Goal: Task Accomplishment & Management: Complete application form

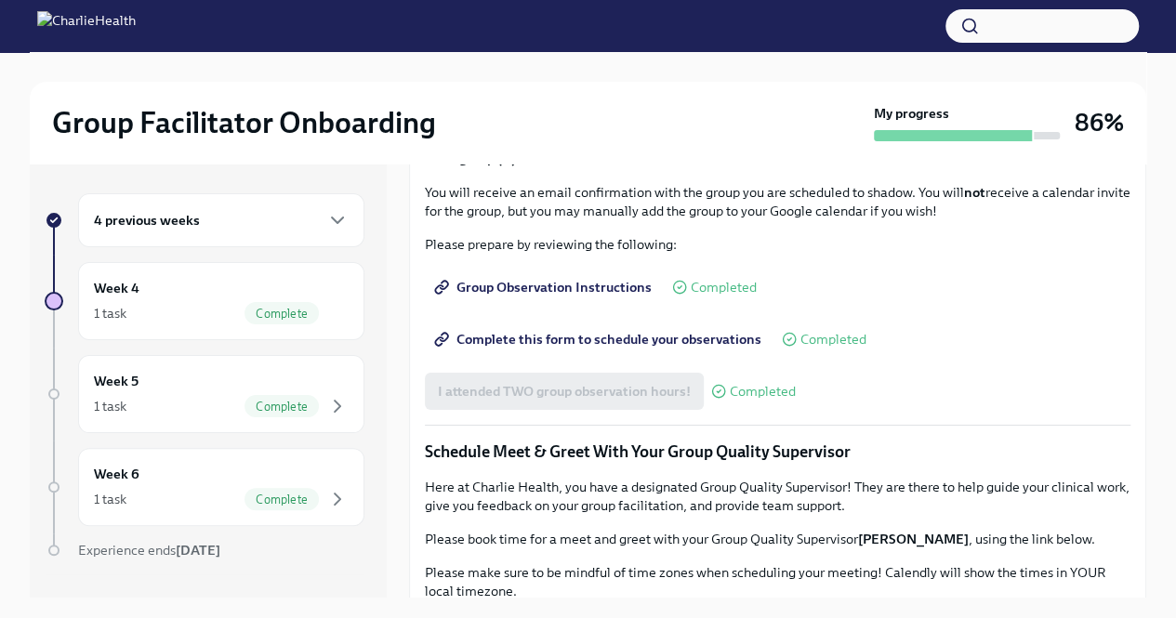
scroll to position [1115, 0]
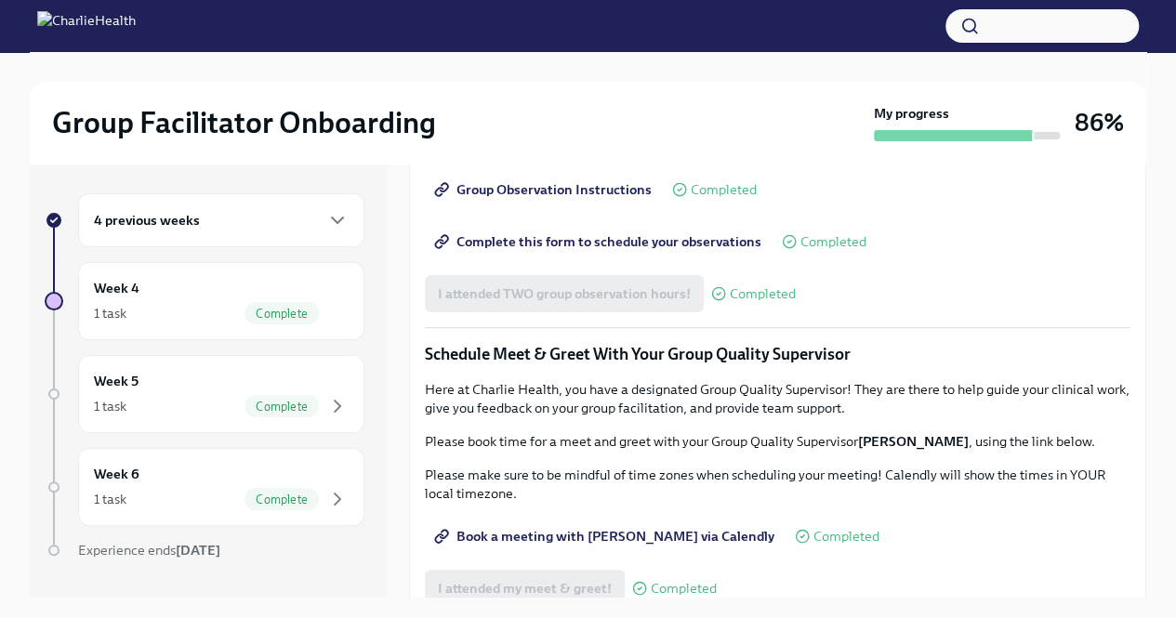
click at [178, 217] on h6 "4 previous weeks" at bounding box center [147, 220] width 106 height 20
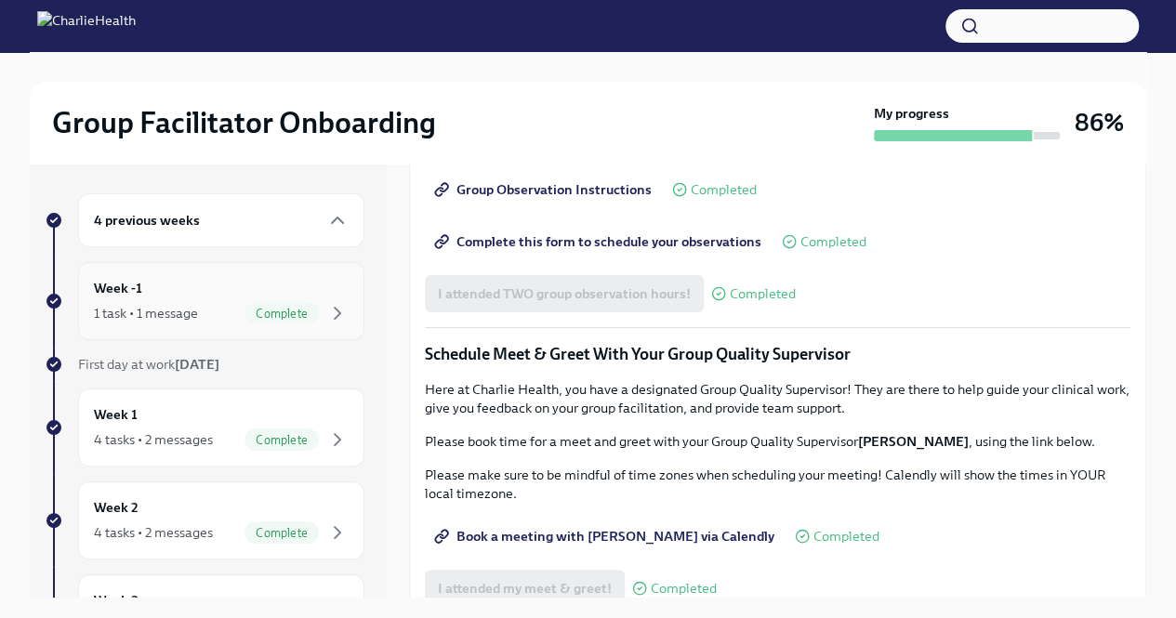
click at [198, 315] on div "1 task • 1 message" at bounding box center [146, 313] width 104 height 19
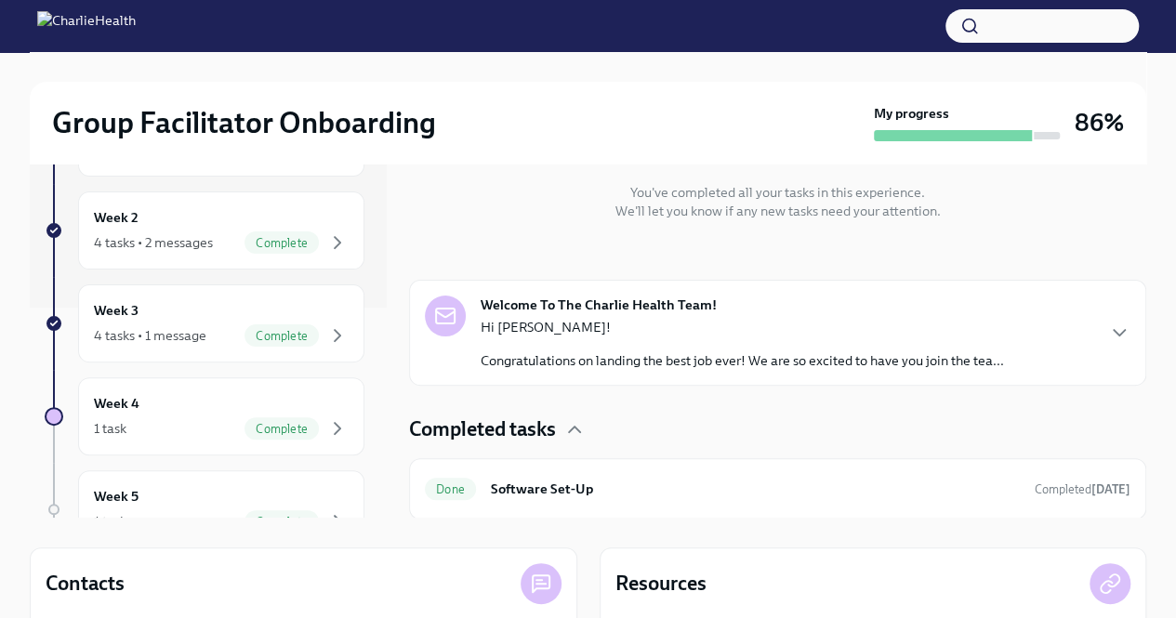
scroll to position [186, 0]
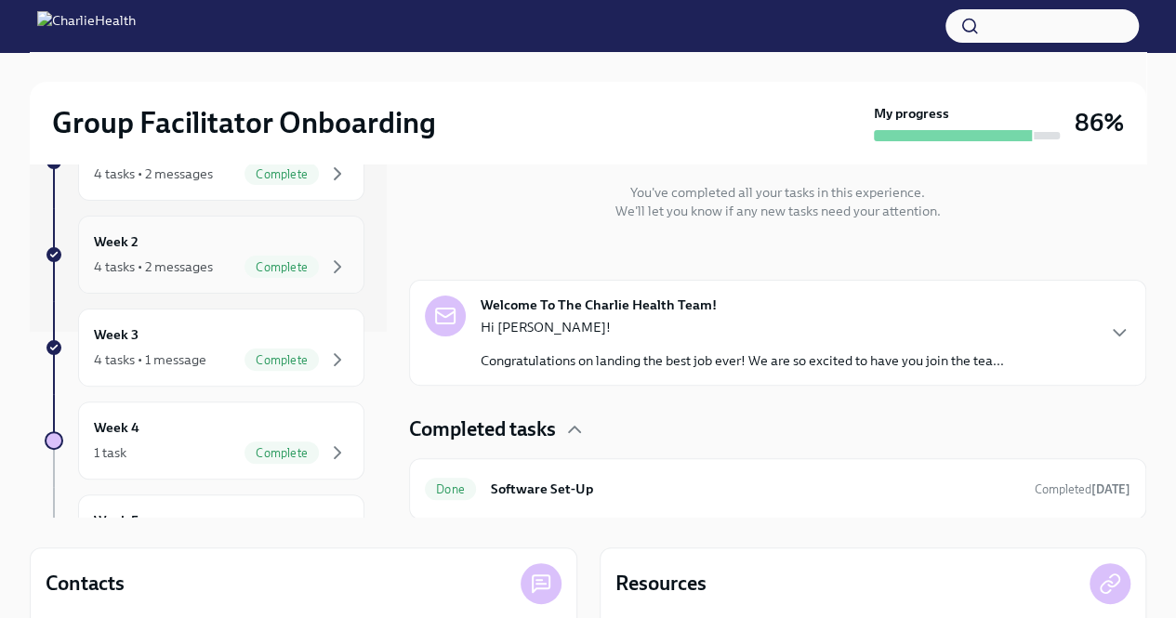
click at [259, 276] on div "Week 2 4 tasks • 2 messages Complete" at bounding box center [221, 255] width 286 height 78
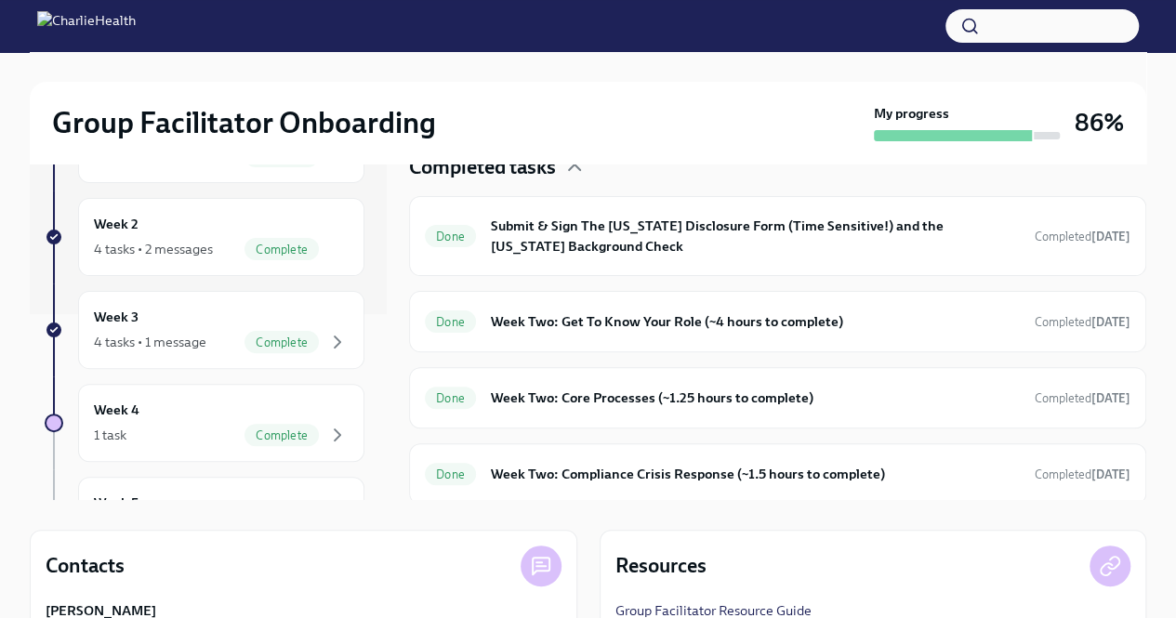
scroll to position [80, 0]
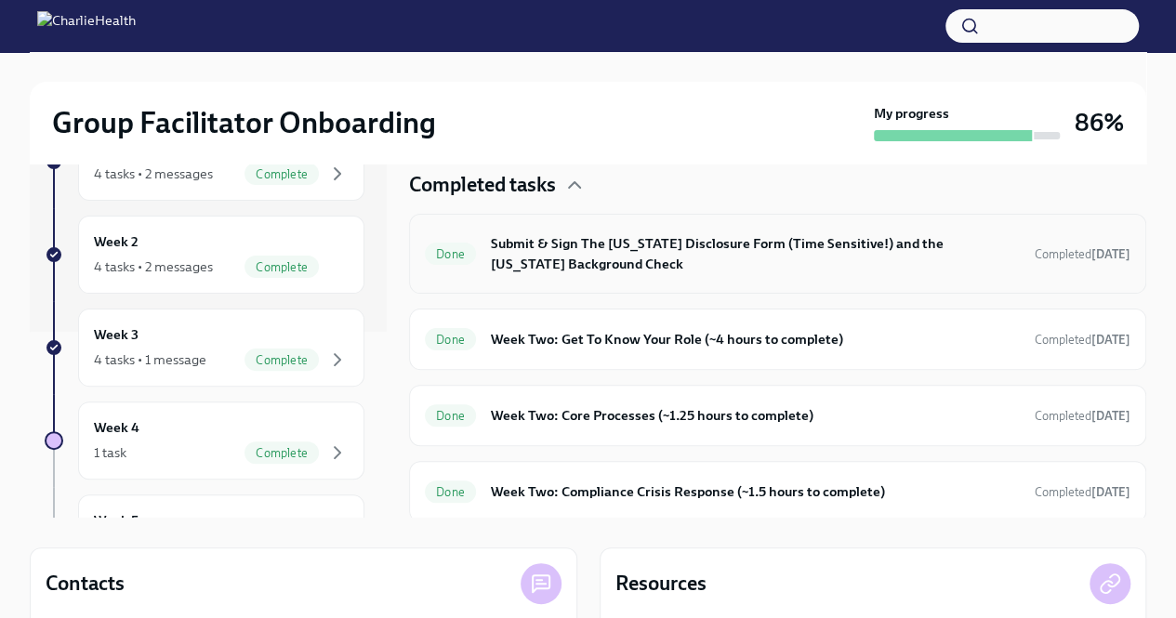
click at [470, 247] on span "Done" at bounding box center [450, 254] width 51 height 14
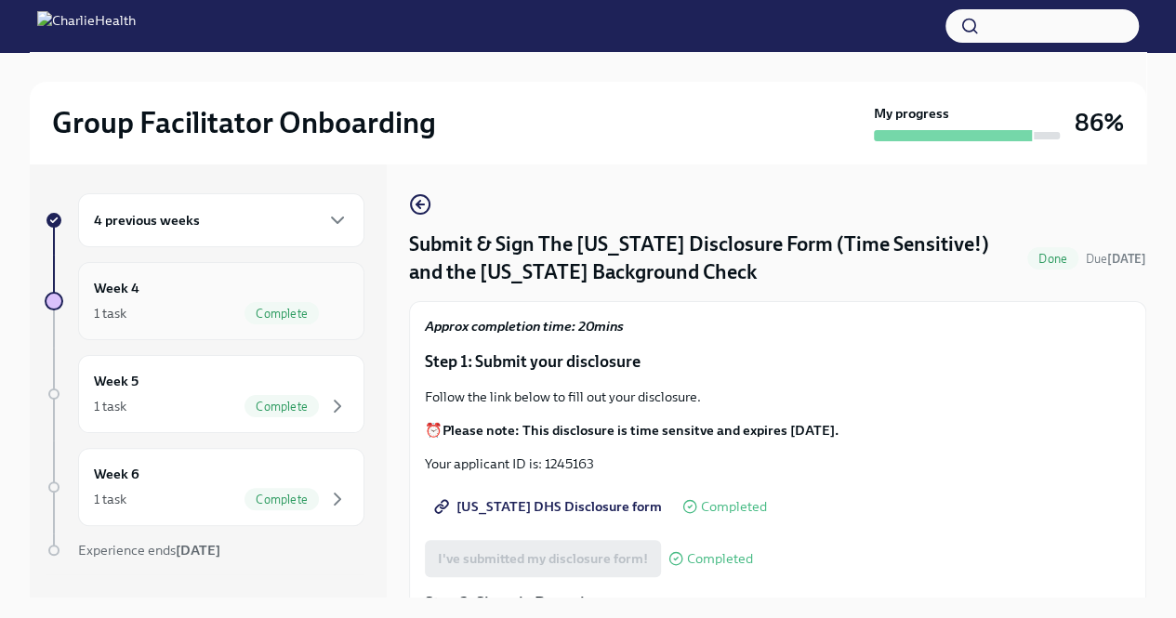
click at [225, 317] on div "1 task Complete" at bounding box center [221, 313] width 255 height 22
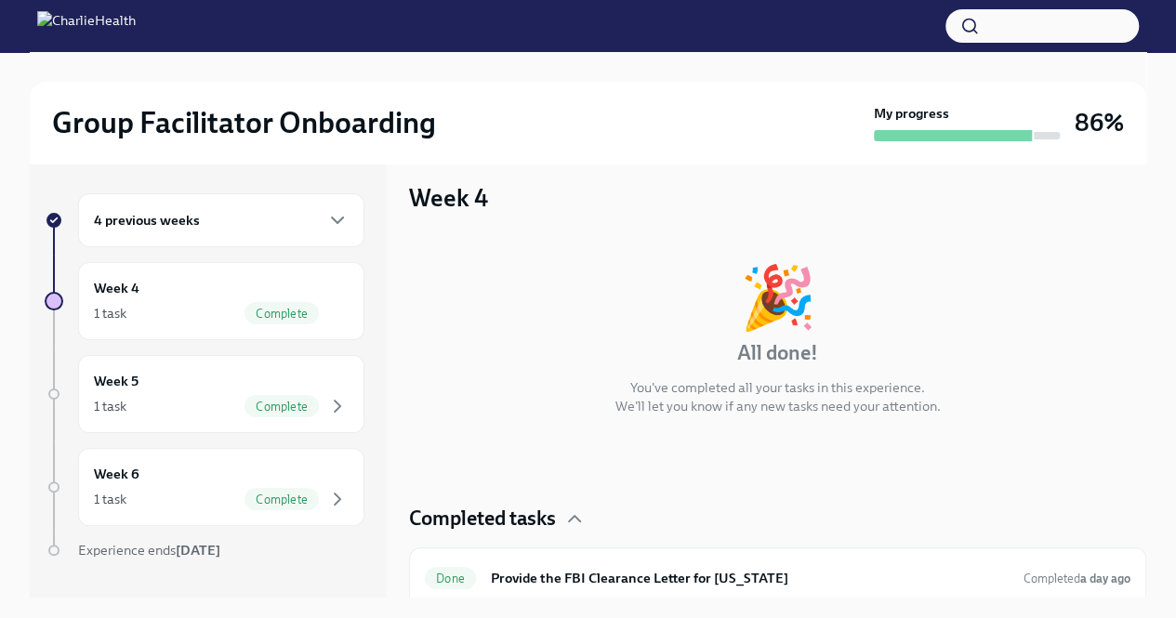
scroll to position [22, 0]
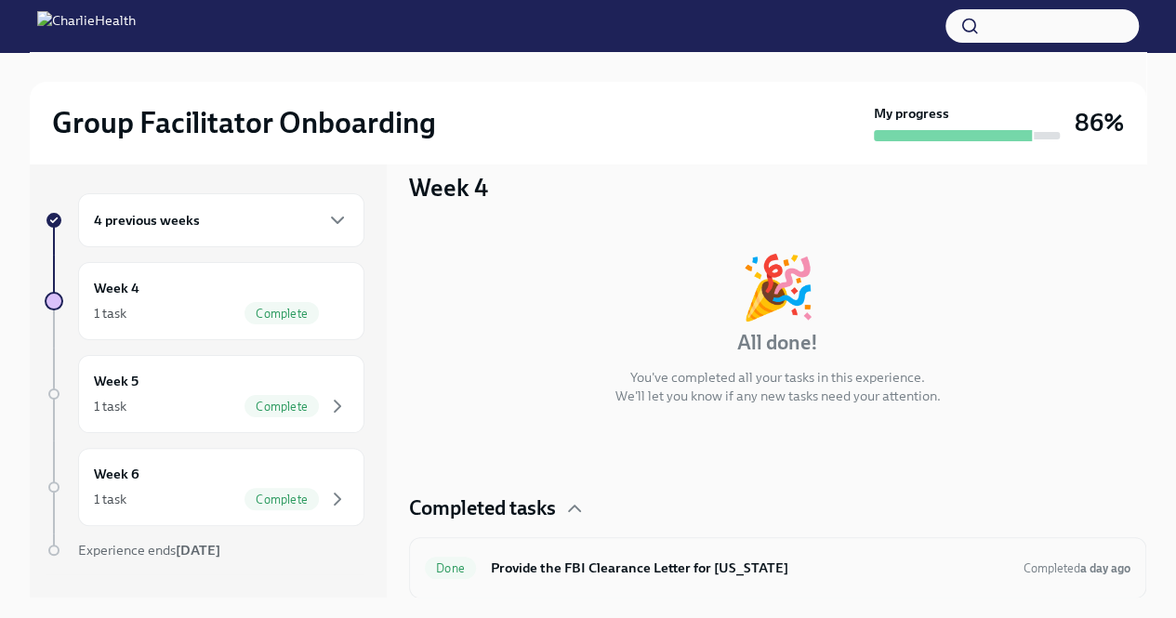
click at [665, 560] on h6 "Provide the FBI Clearance Letter for [US_STATE]" at bounding box center [750, 568] width 518 height 20
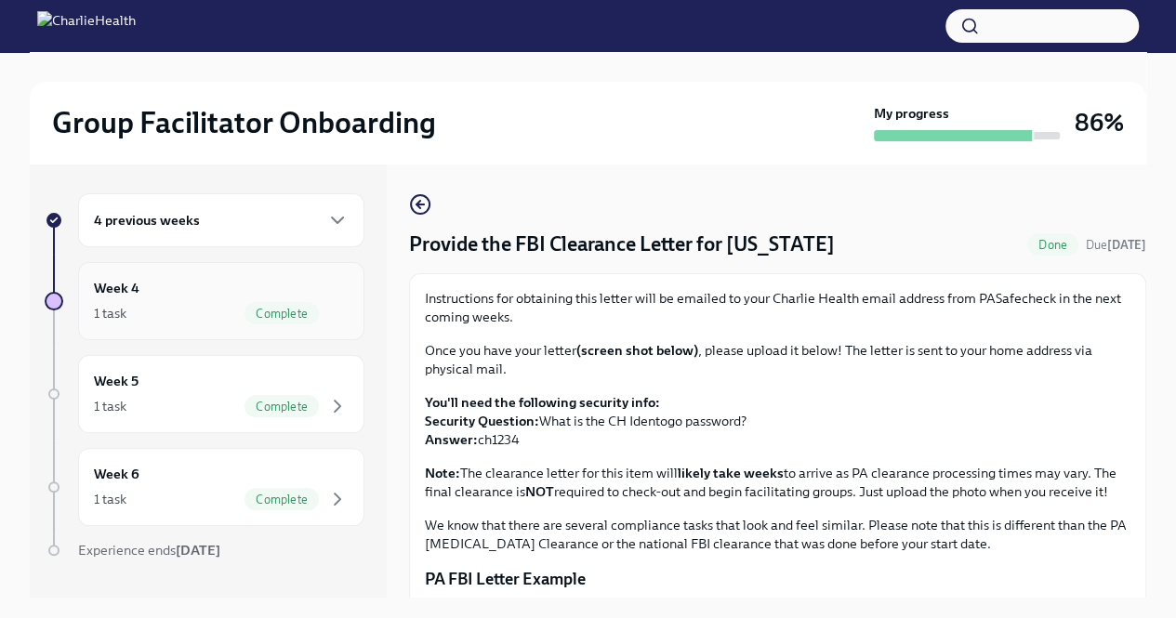
click at [288, 310] on span "Complete" at bounding box center [281, 314] width 74 height 14
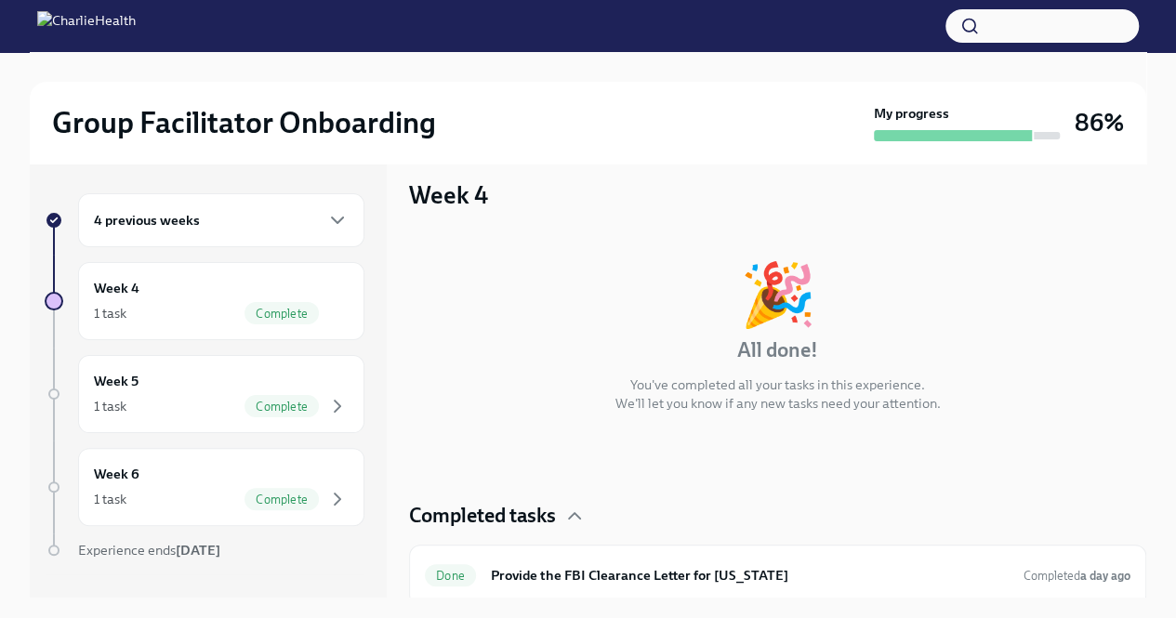
scroll to position [22, 0]
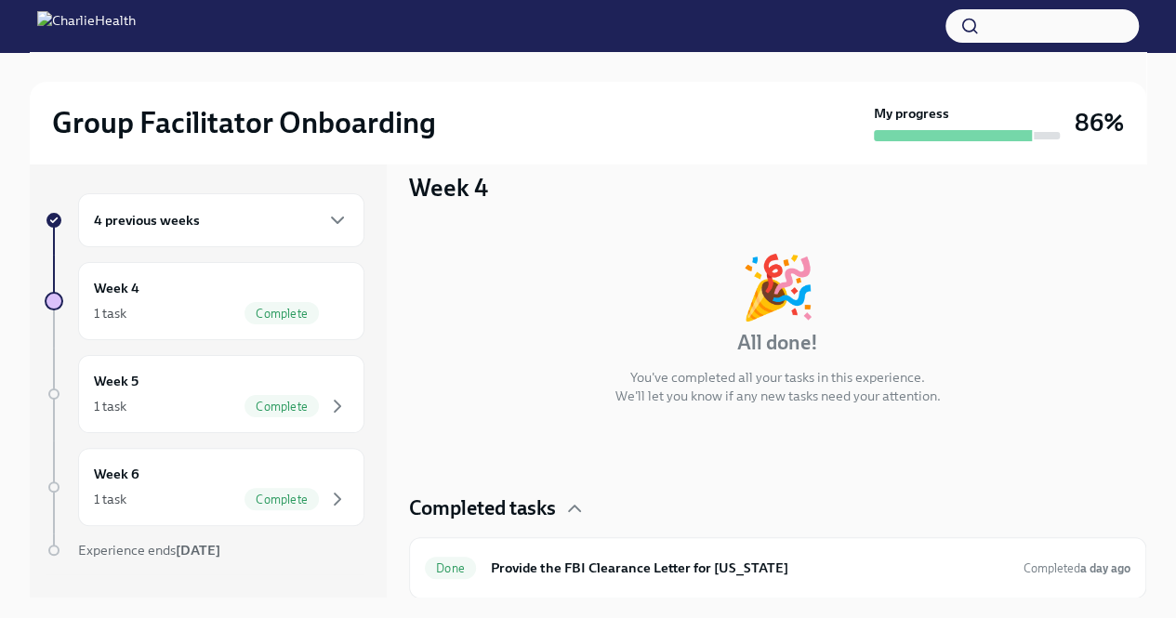
click at [263, 215] on div "4 previous weeks" at bounding box center [221, 220] width 255 height 22
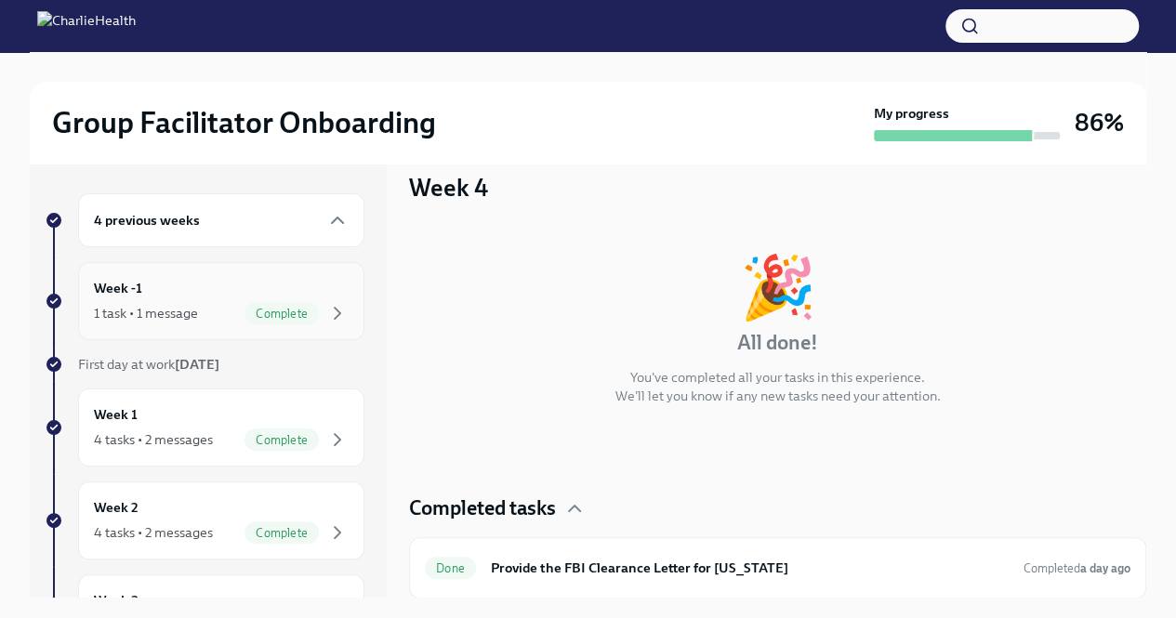
click at [169, 289] on div "Week -1 1 task • 1 message Complete" at bounding box center [221, 301] width 255 height 46
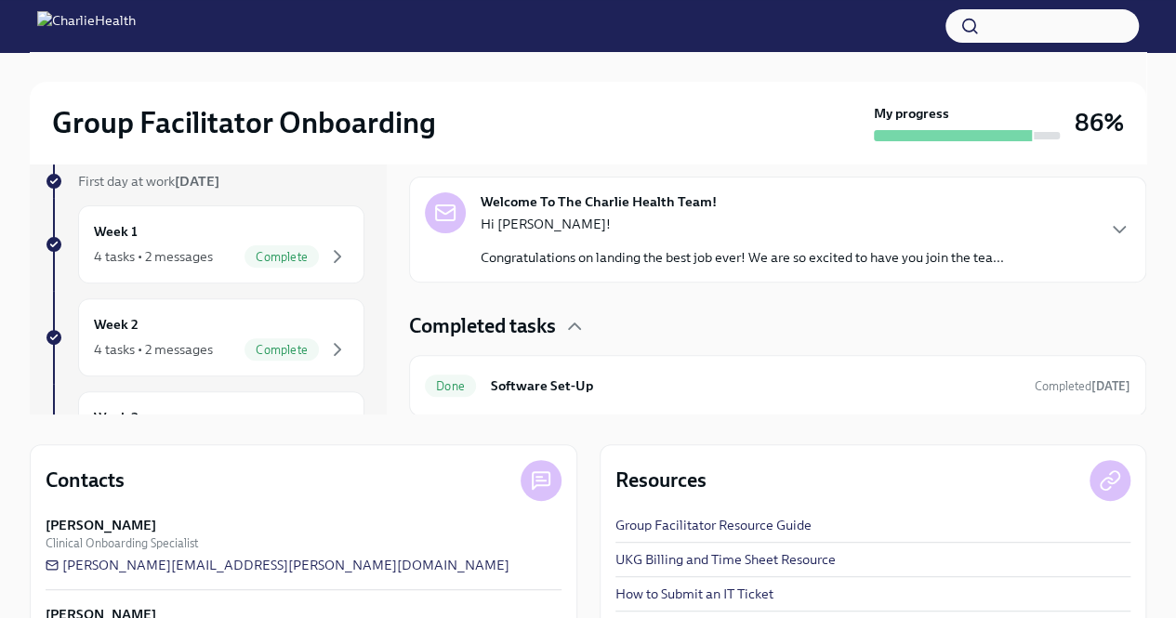
scroll to position [266, 0]
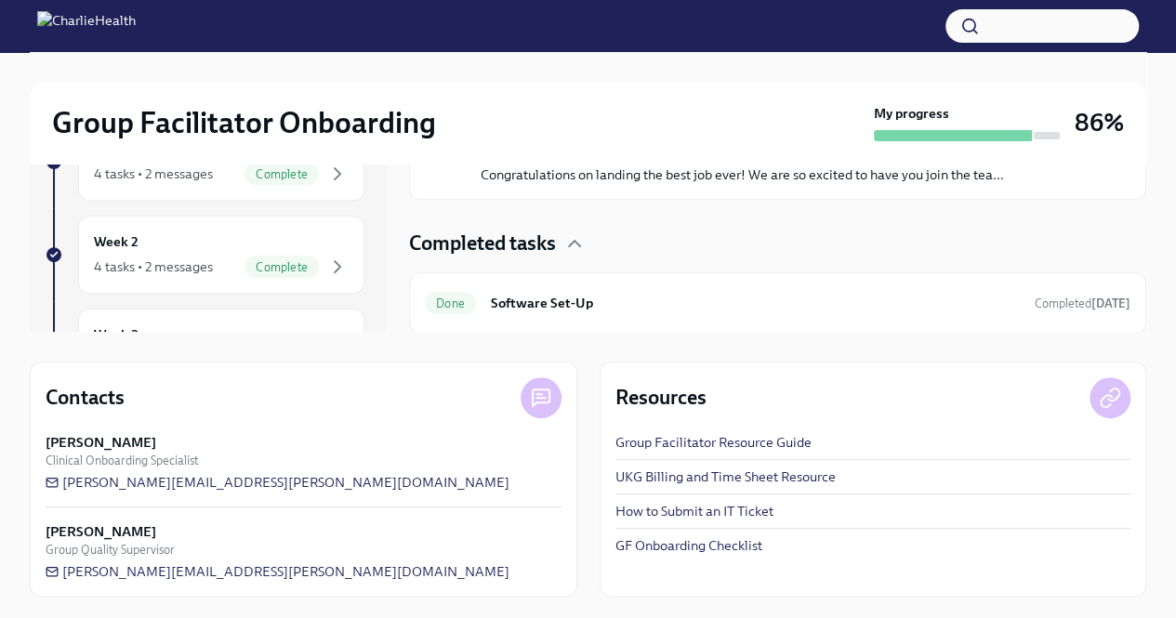
click at [720, 544] on link "GF Onboarding Checklist" at bounding box center [688, 545] width 147 height 19
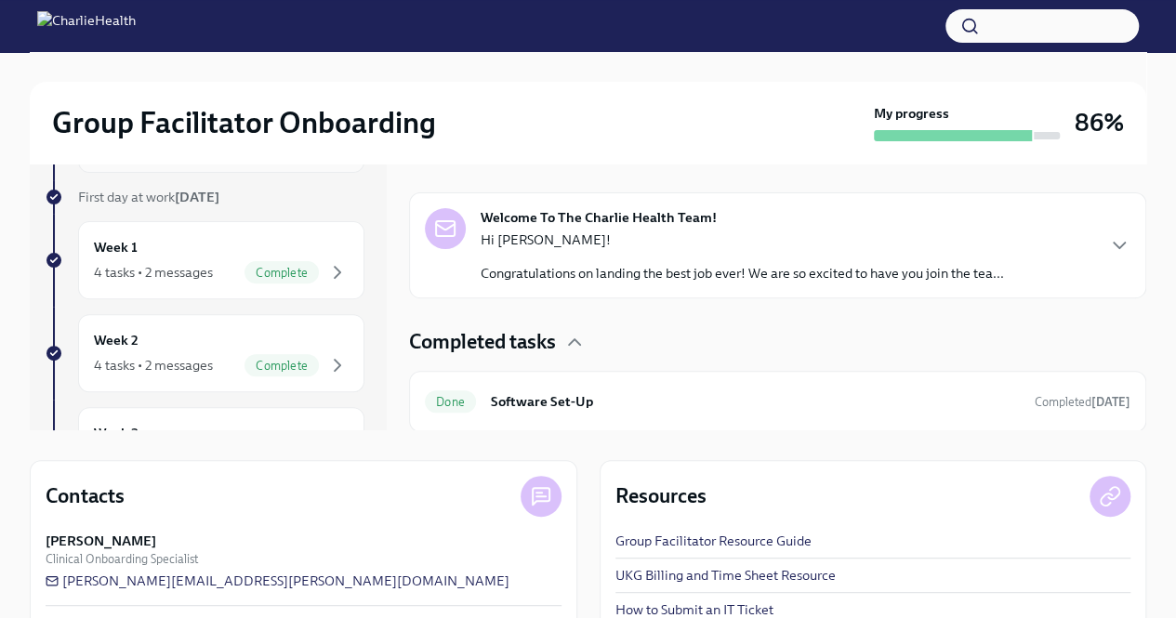
scroll to position [0, 0]
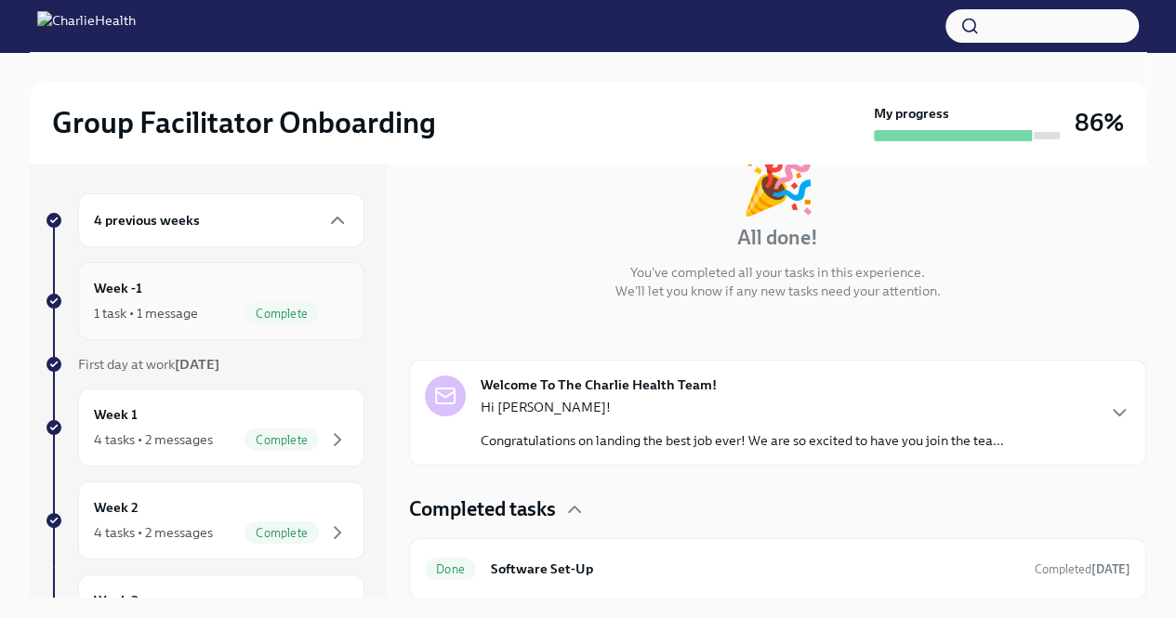
click at [153, 318] on div "1 task • 1 message" at bounding box center [146, 313] width 104 height 19
click at [125, 440] on div "4 tasks • 2 messages" at bounding box center [153, 439] width 119 height 19
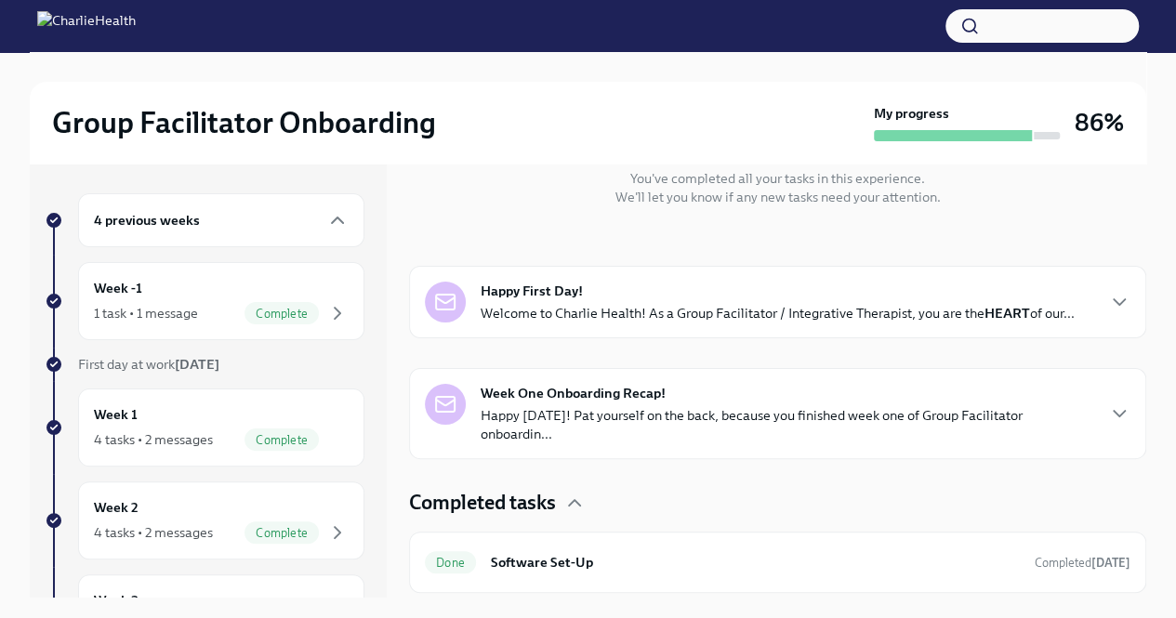
scroll to position [313, 0]
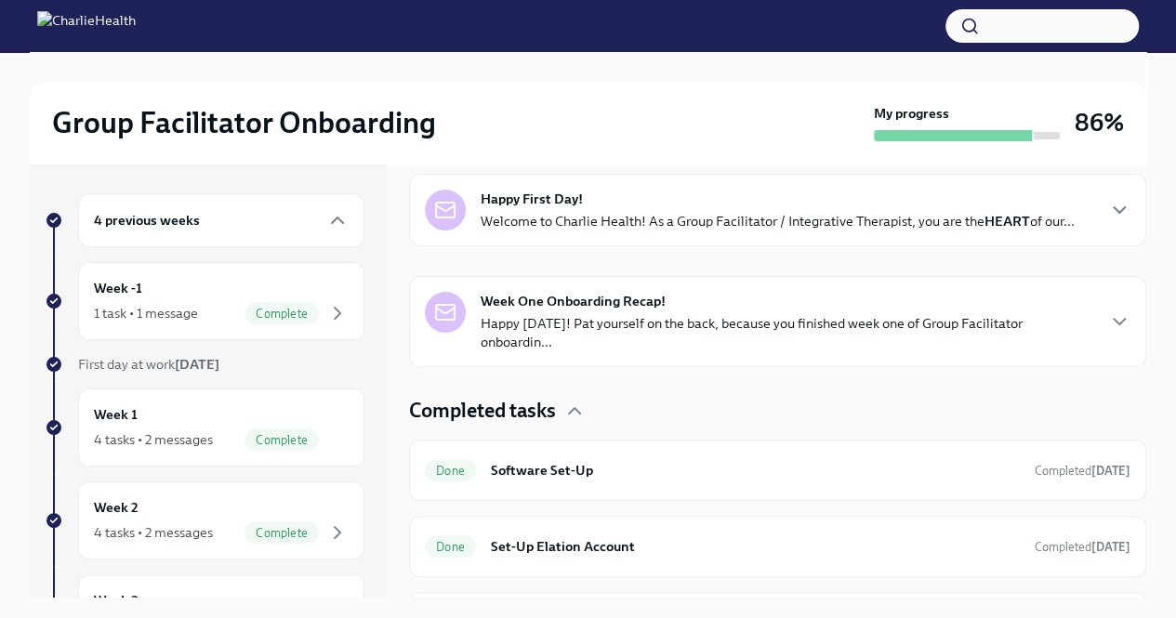
click at [719, 209] on div "Happy First Day! Welcome to Charlie Health! As a Group Facilitator / Integrativ…" at bounding box center [778, 210] width 594 height 41
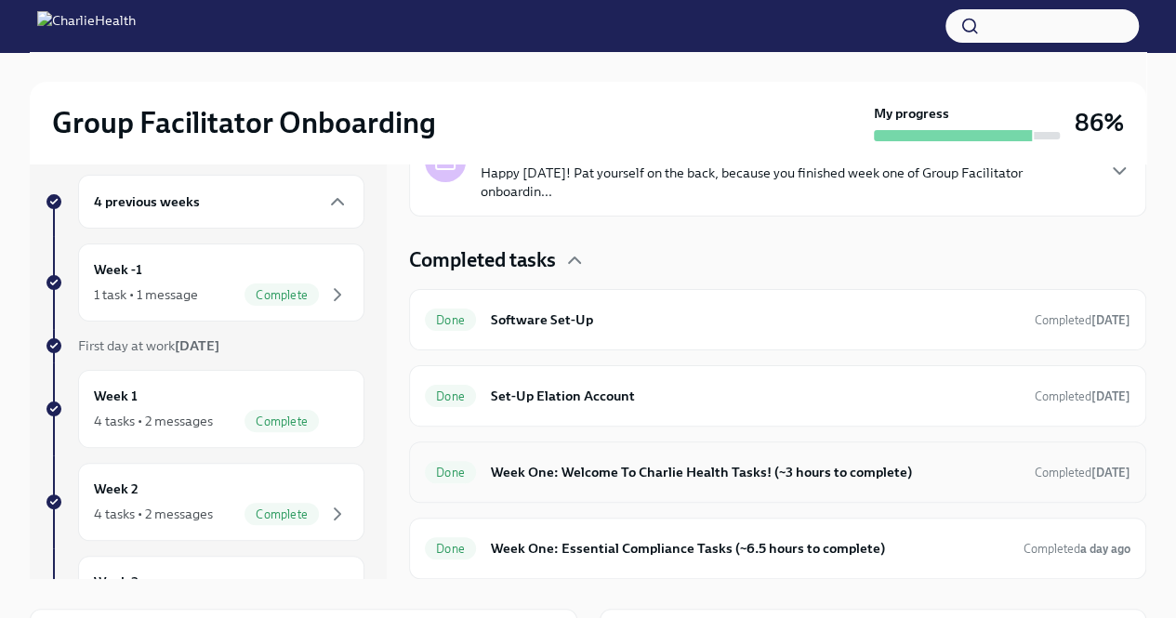
scroll to position [93, 0]
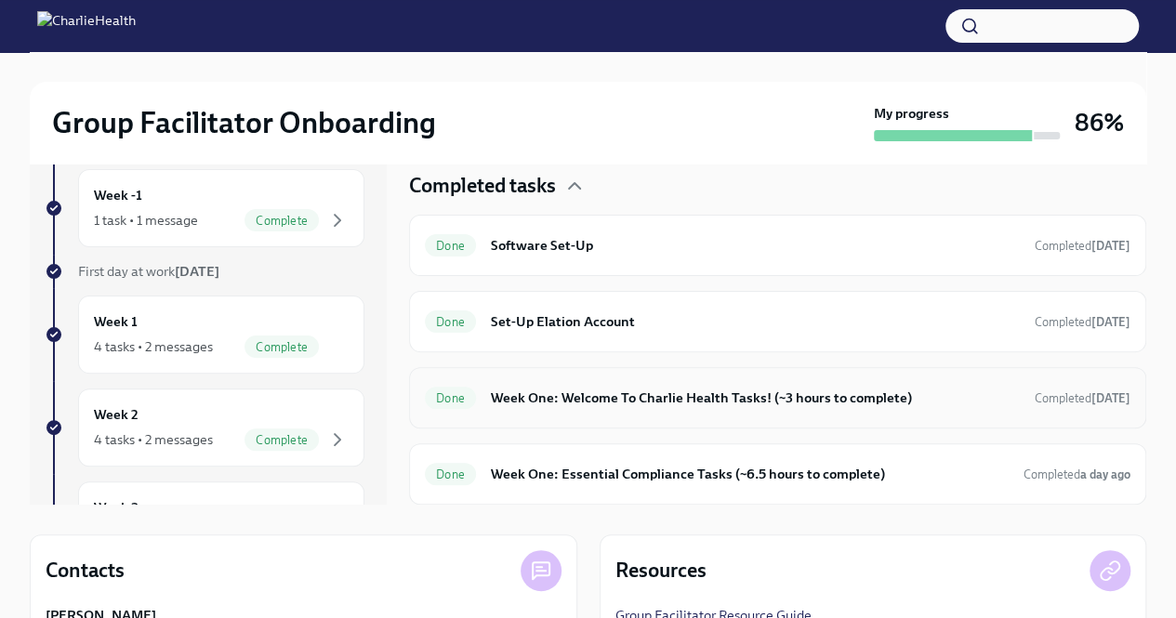
click at [718, 397] on h6 "Week One: Welcome To Charlie Health Tasks! (~3 hours to complete)" at bounding box center [755, 398] width 529 height 20
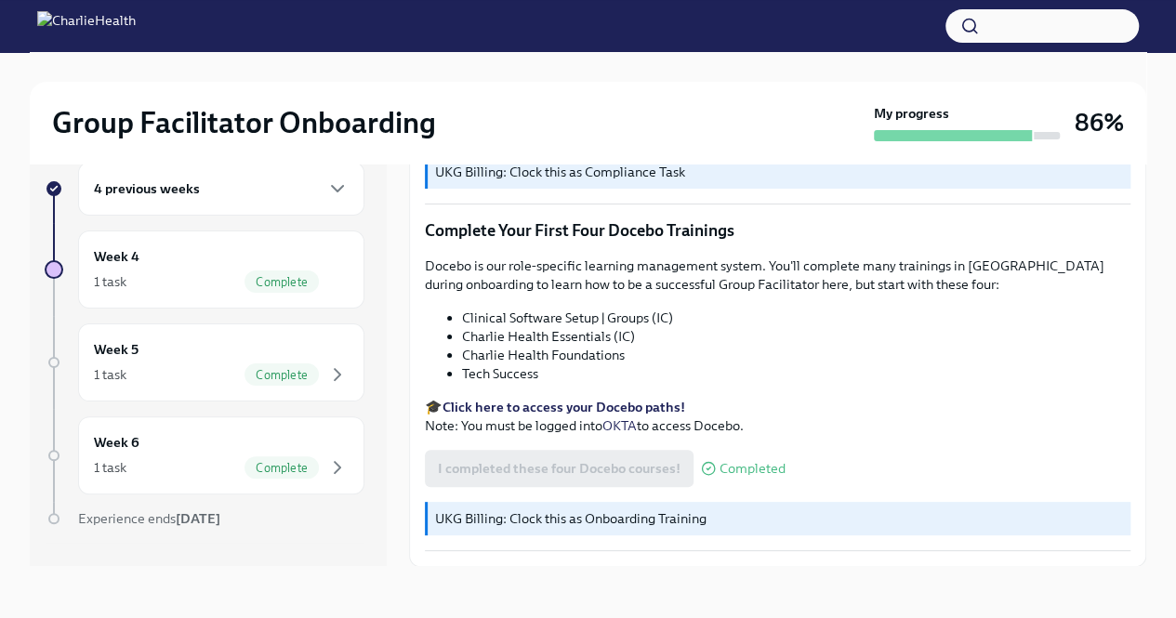
scroll to position [2391, 0]
click at [288, 272] on div "Complete" at bounding box center [281, 281] width 74 height 22
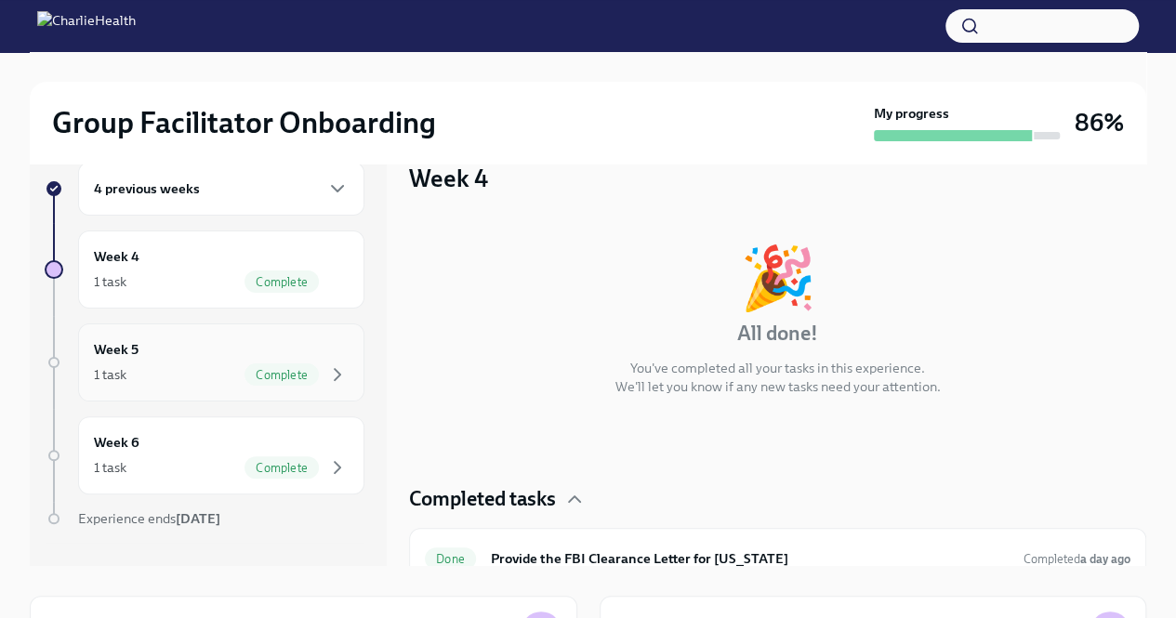
click at [277, 368] on span "Complete" at bounding box center [281, 375] width 74 height 14
click at [284, 358] on div "Week 5 1 task Complete" at bounding box center [221, 362] width 255 height 46
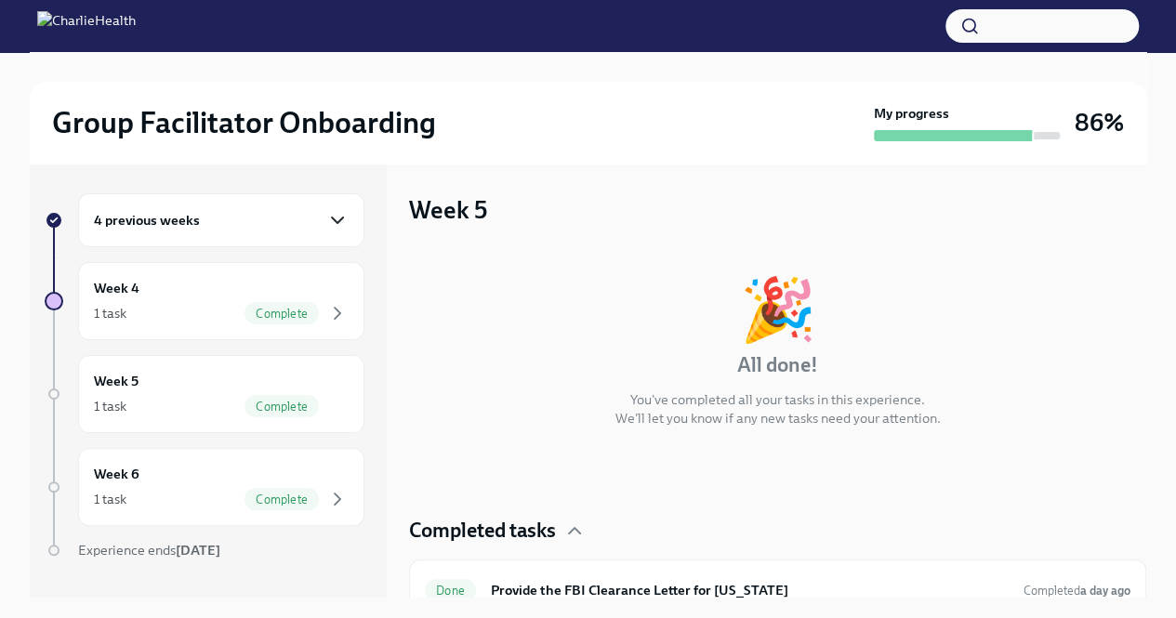
click at [326, 217] on icon "button" at bounding box center [337, 220] width 22 height 22
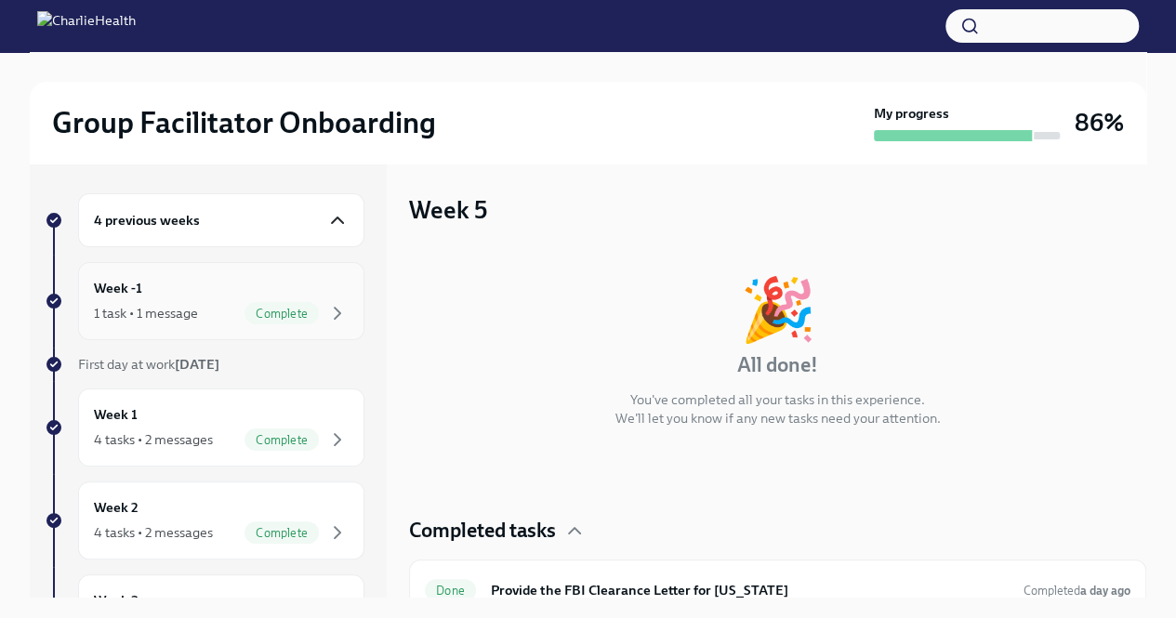
click at [278, 289] on div "Week -1 1 task • 1 message Complete" at bounding box center [221, 301] width 255 height 46
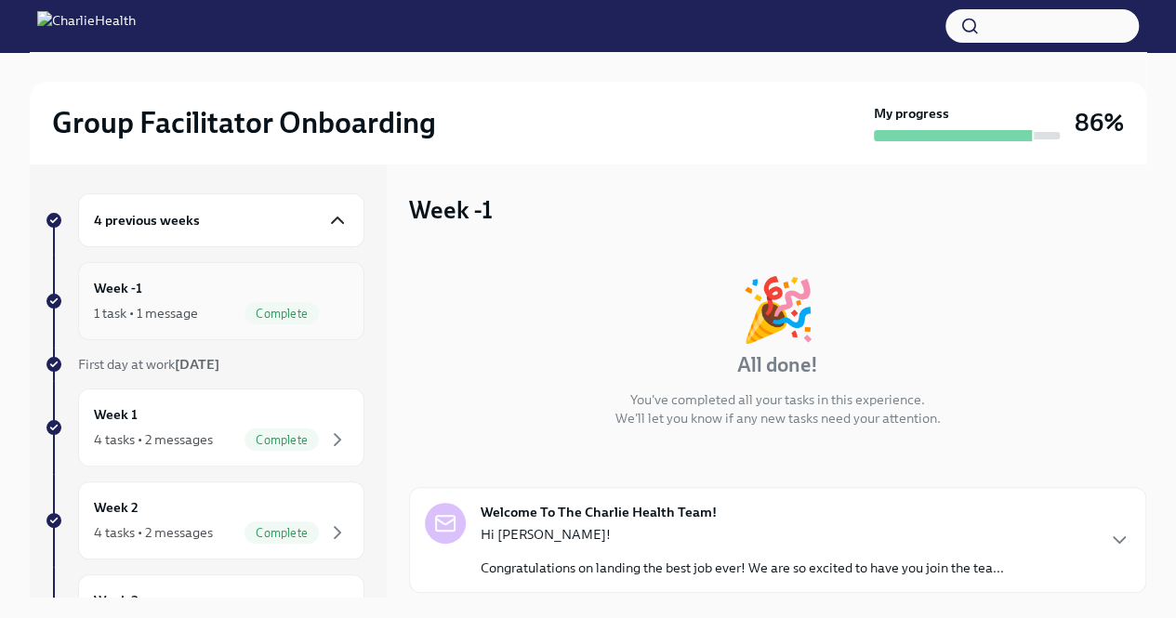
click at [253, 283] on div "Week -1 1 task • 1 message Complete" at bounding box center [221, 301] width 255 height 46
click at [270, 423] on div "Week 1 4 tasks • 2 messages Complete" at bounding box center [221, 427] width 255 height 46
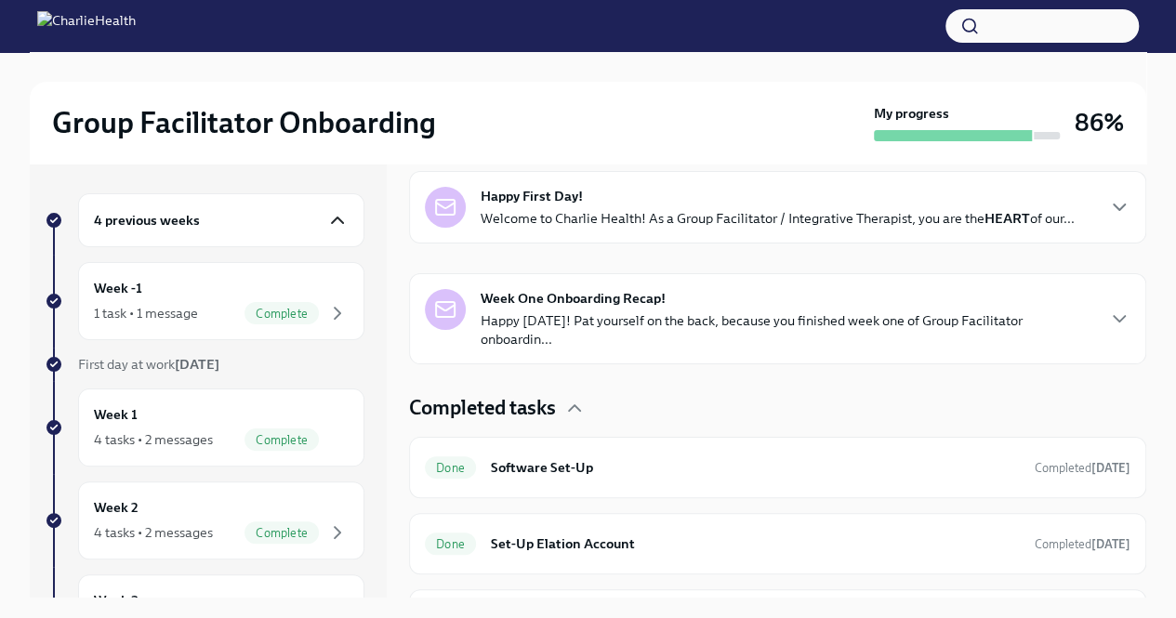
scroll to position [279, 0]
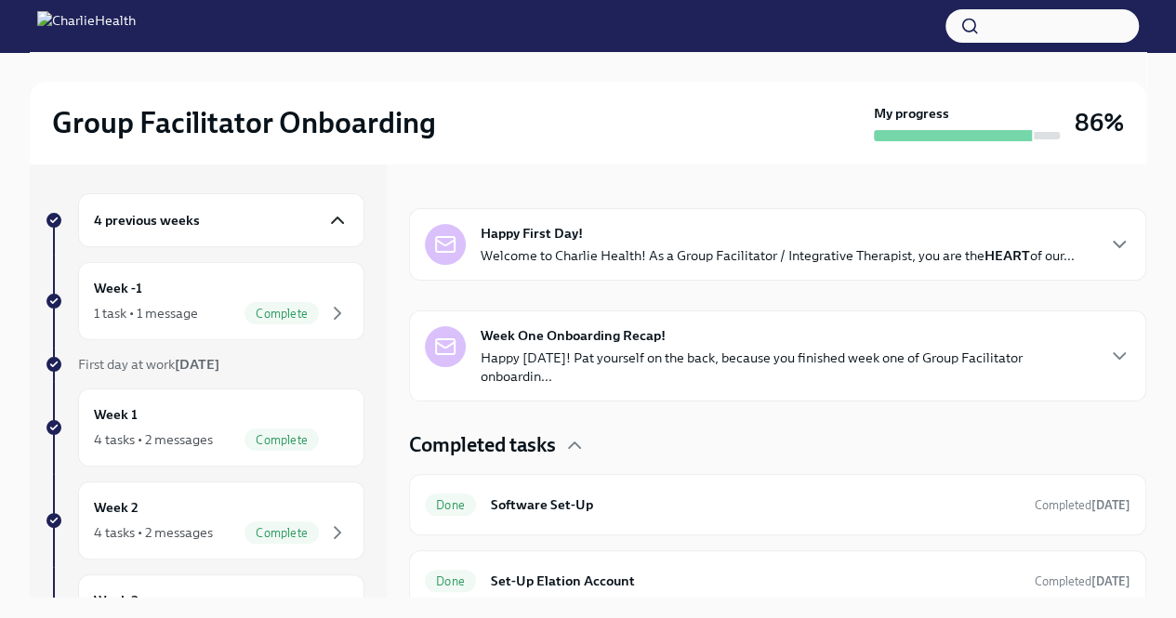
click at [719, 360] on p "Happy [DATE]! Pat yourself on the back, because you finished week one of Group …" at bounding box center [787, 367] width 612 height 37
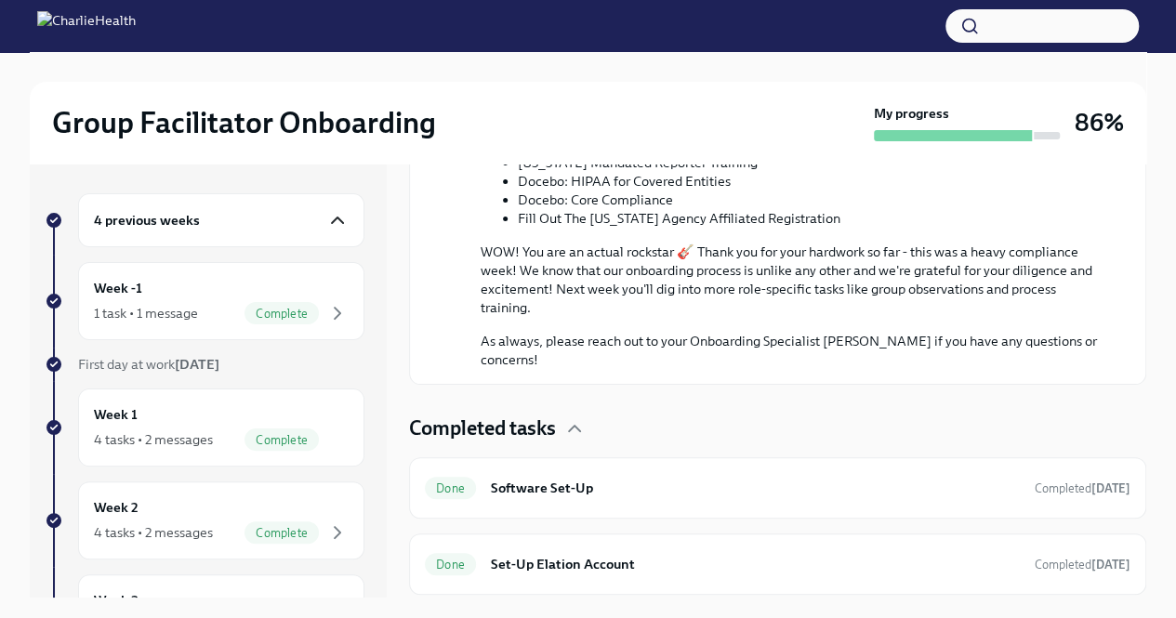
scroll to position [1379, 0]
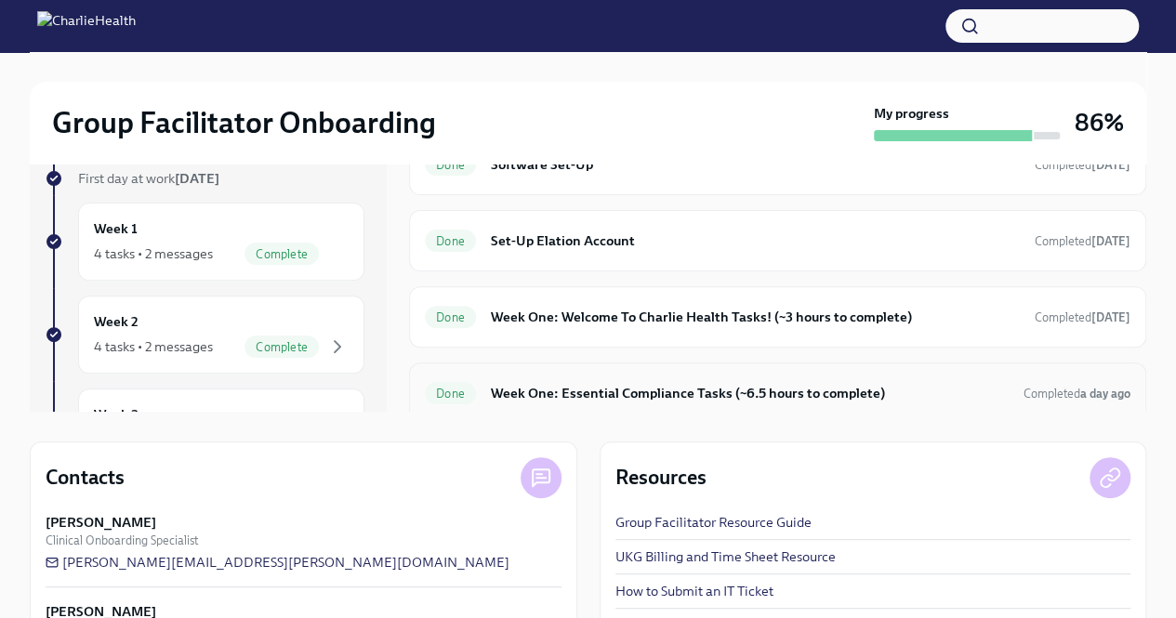
click at [729, 390] on h6 "Week One: Essential Compliance Tasks (~6.5 hours to complete)" at bounding box center [750, 393] width 518 height 20
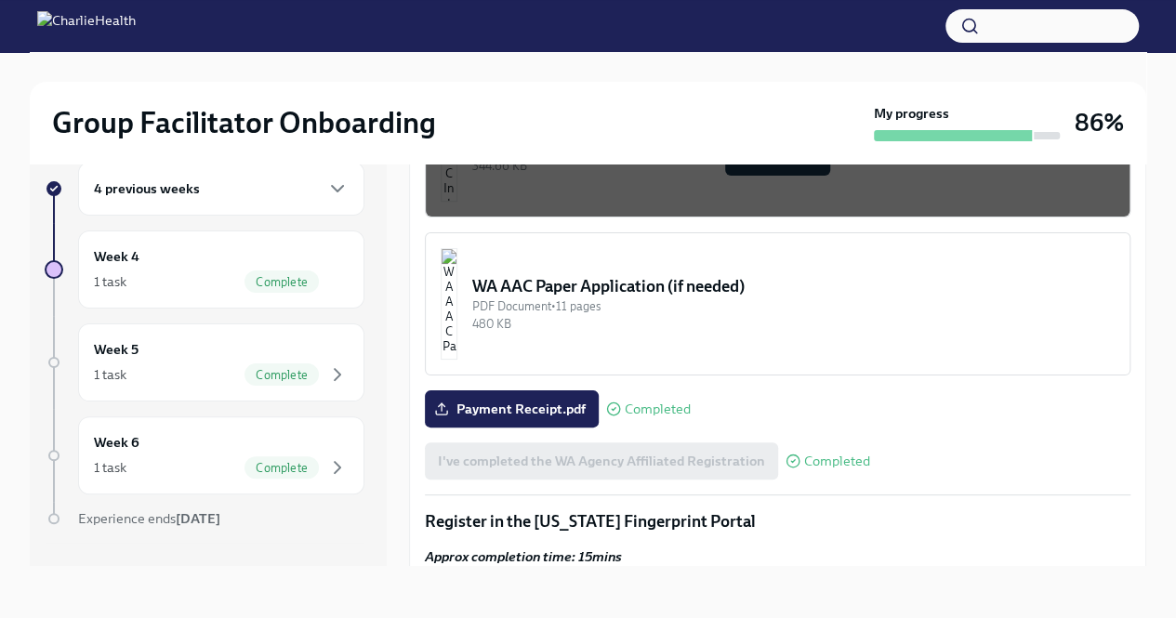
scroll to position [1580, 0]
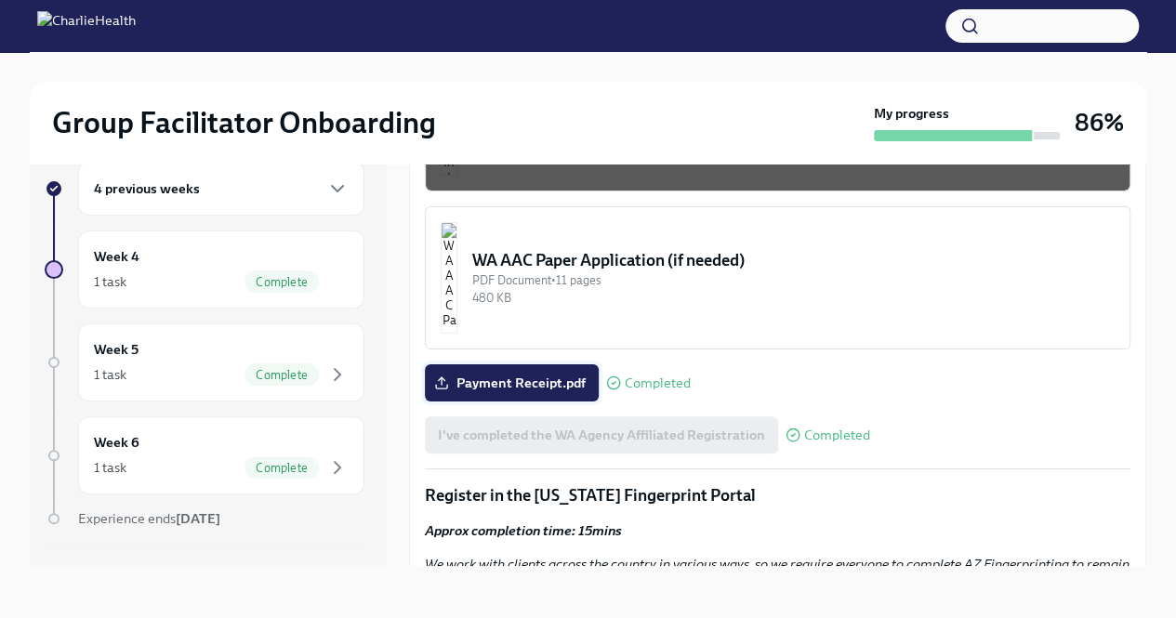
click at [524, 375] on span "Payment Receipt.pdf" at bounding box center [512, 383] width 148 height 19
click at [0, 0] on input "Payment Receipt.pdf" at bounding box center [0, 0] width 0 height 0
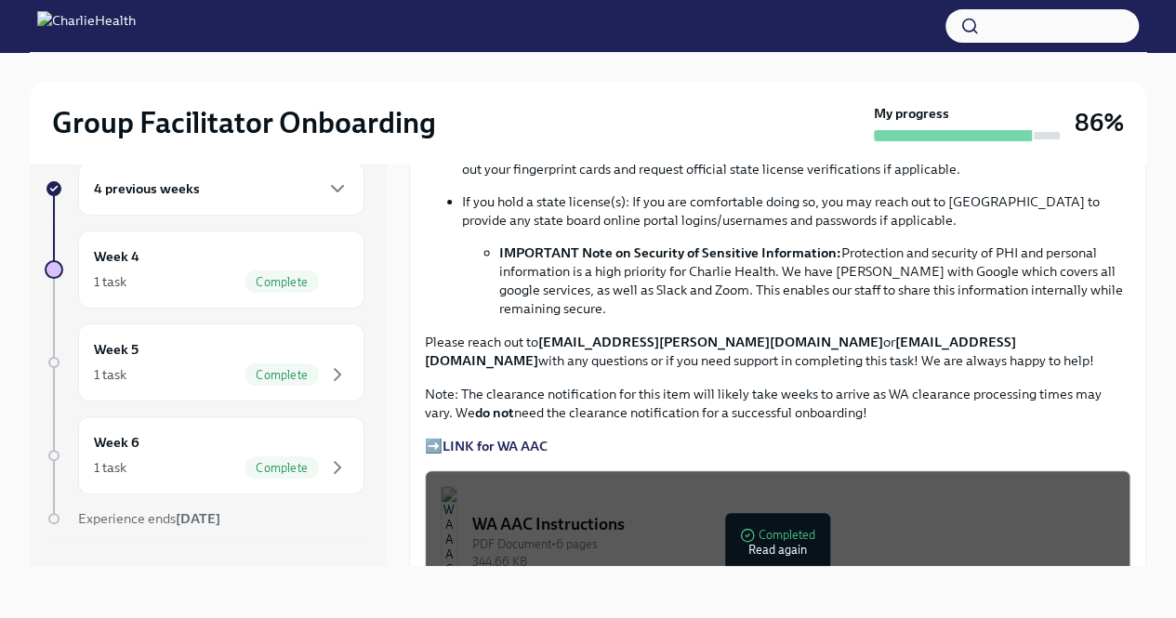
scroll to position [1022, 0]
